Goal: Task Accomplishment & Management: Manage account settings

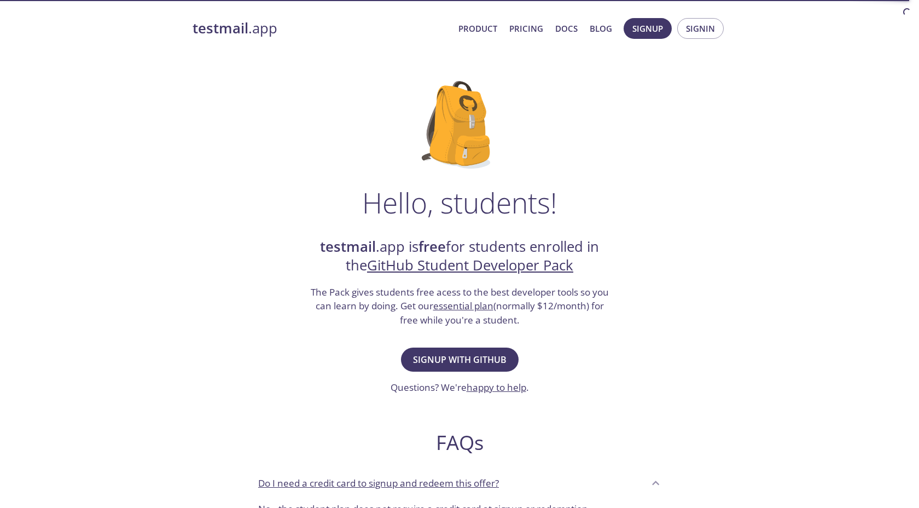
click at [441, 364] on span "Signup with GitHub" at bounding box center [460, 359] width 94 height 15
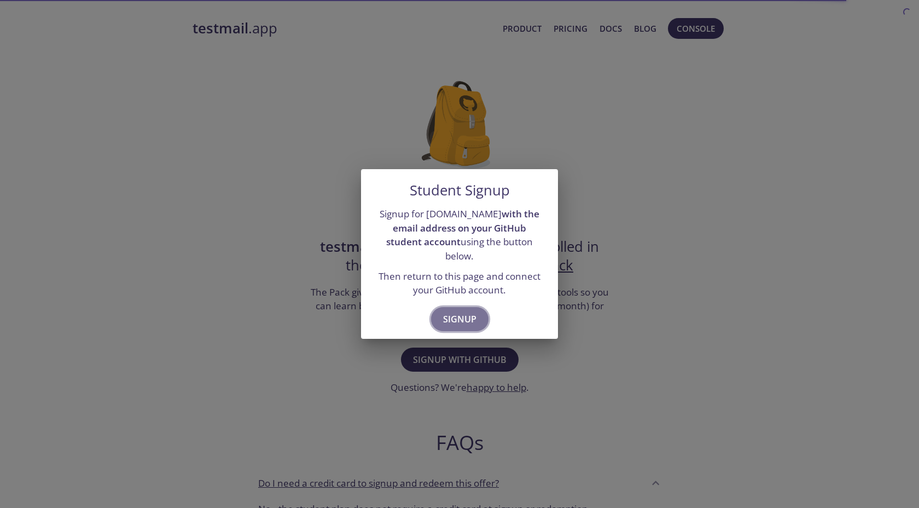
click at [454, 314] on span "Signup" at bounding box center [459, 318] width 33 height 15
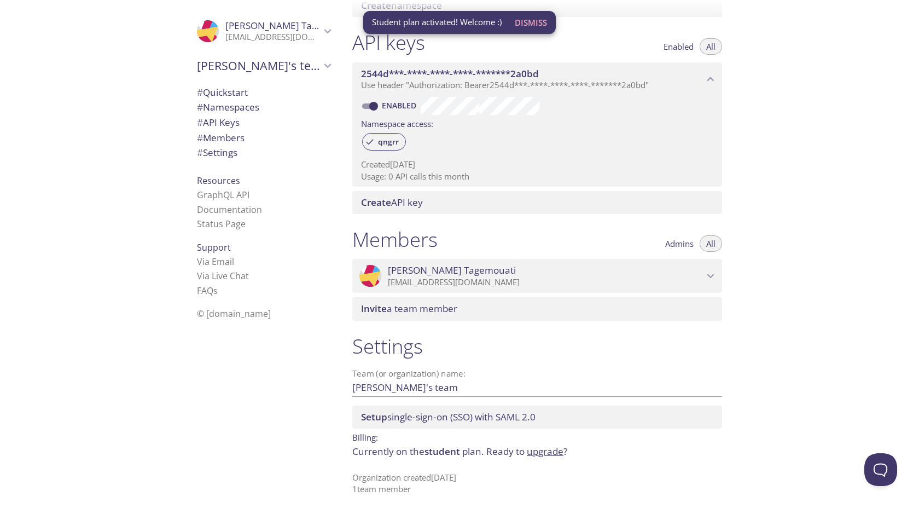
scroll to position [270, 0]
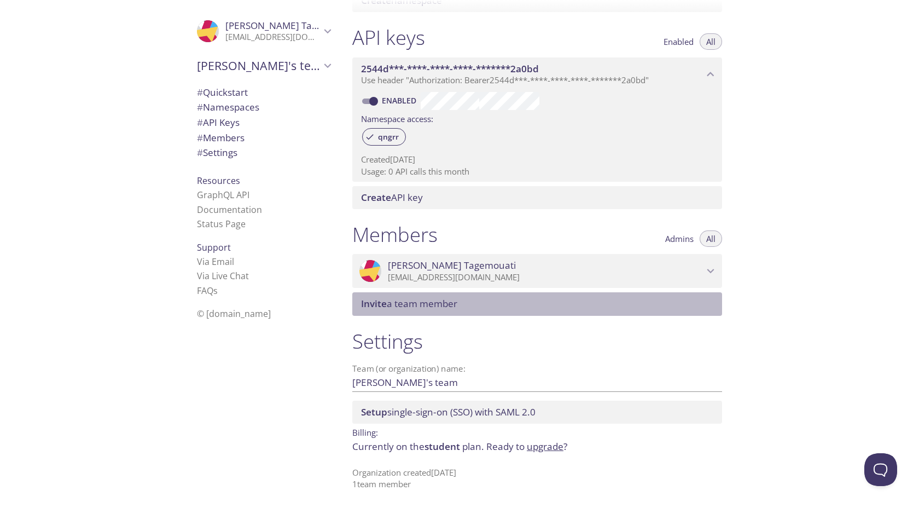
click at [688, 307] on span "Invite a team member" at bounding box center [539, 304] width 357 height 12
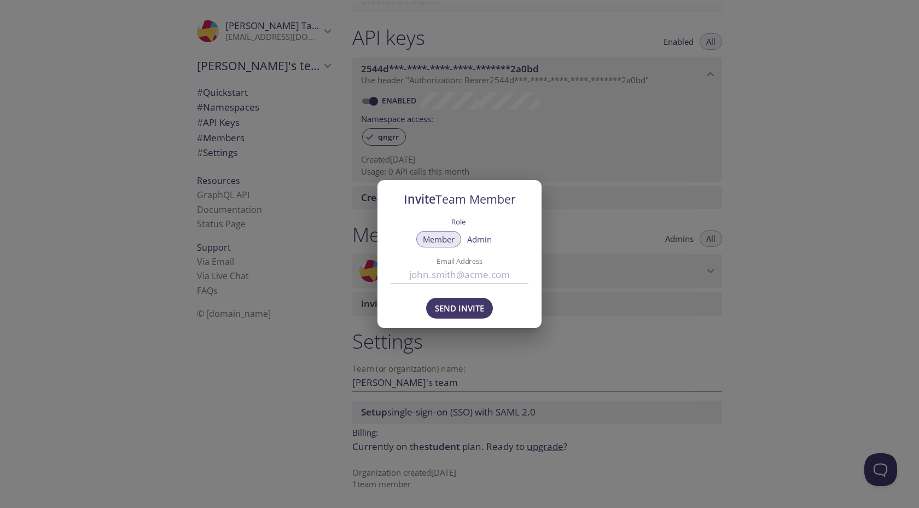
click at [457, 271] on input "Email Address" at bounding box center [460, 274] width 138 height 18
type input "[EMAIL_ADDRESS][DOMAIN_NAME]"
click at [505, 228] on div "Role" at bounding box center [460, 222] width 138 height 16
click at [495, 244] on button "Admin" at bounding box center [480, 239] width 38 height 16
click at [460, 308] on span "Send Invite" at bounding box center [459, 308] width 49 height 14
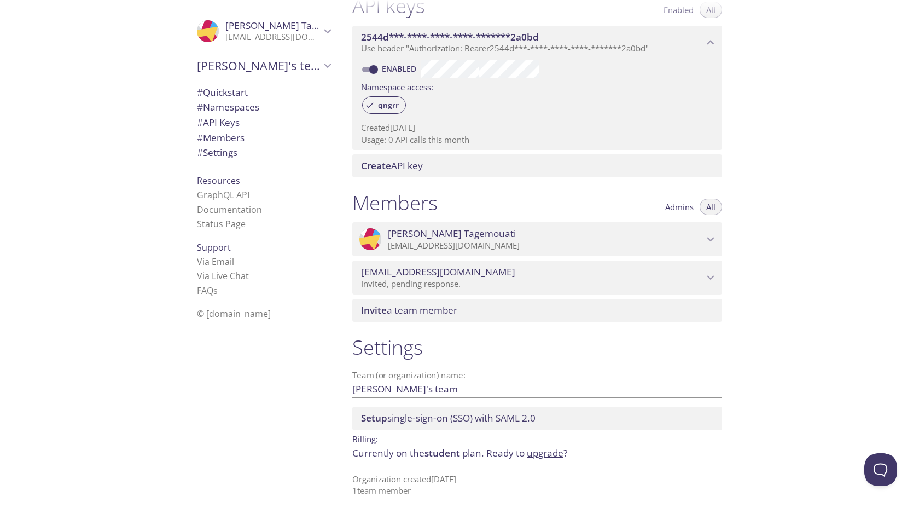
scroll to position [309, 0]
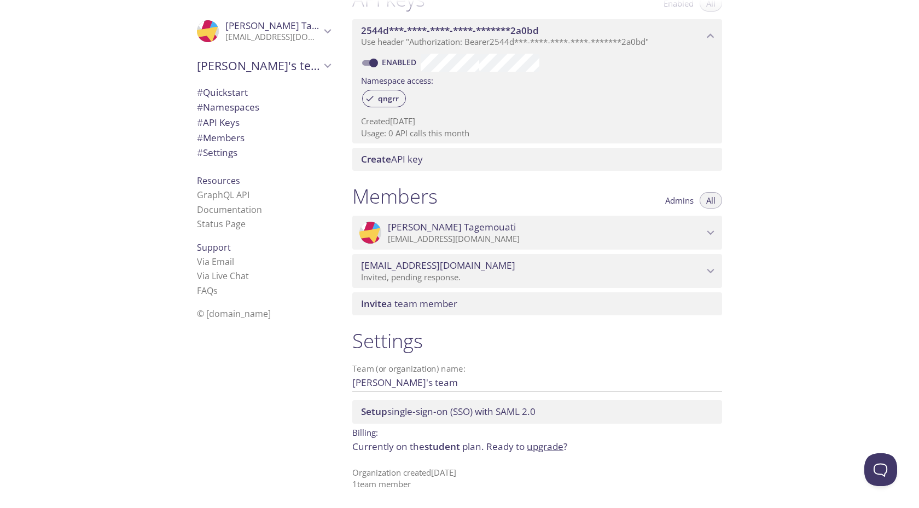
click at [453, 450] on span "student" at bounding box center [443, 446] width 36 height 13
click at [428, 444] on span "student" at bounding box center [443, 446] width 36 height 13
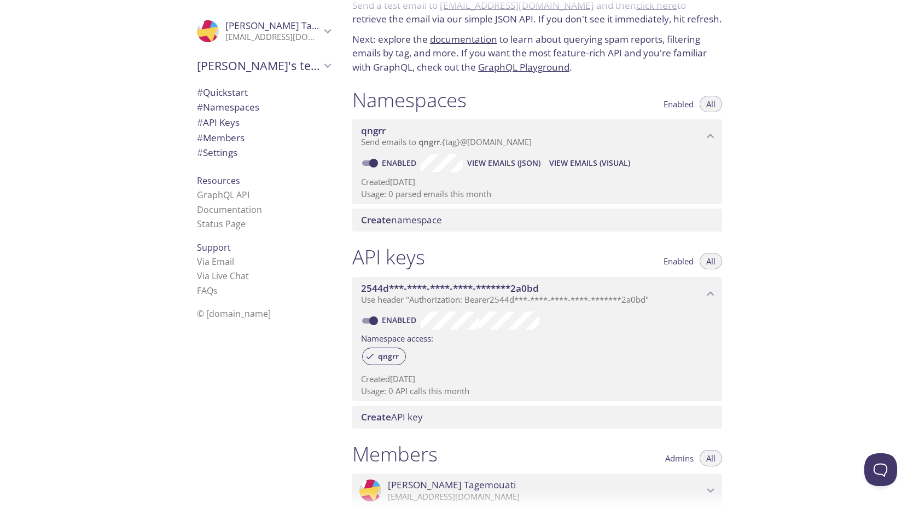
click at [287, 67] on span "Salim's team" at bounding box center [259, 65] width 124 height 15
click at [220, 213] on link "Documentation" at bounding box center [229, 210] width 65 height 12
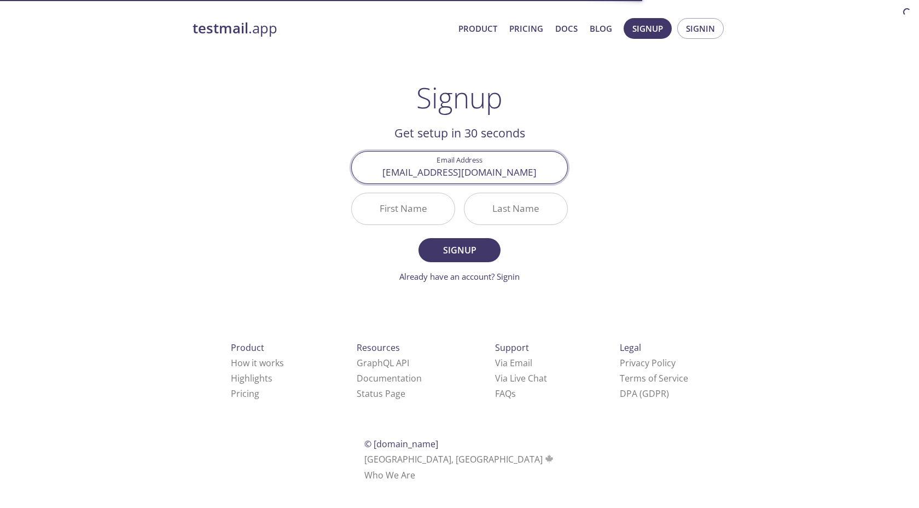
click at [375, 206] on input "First Name" at bounding box center [403, 208] width 103 height 31
